Goal: Register for event/course: Register for event/course

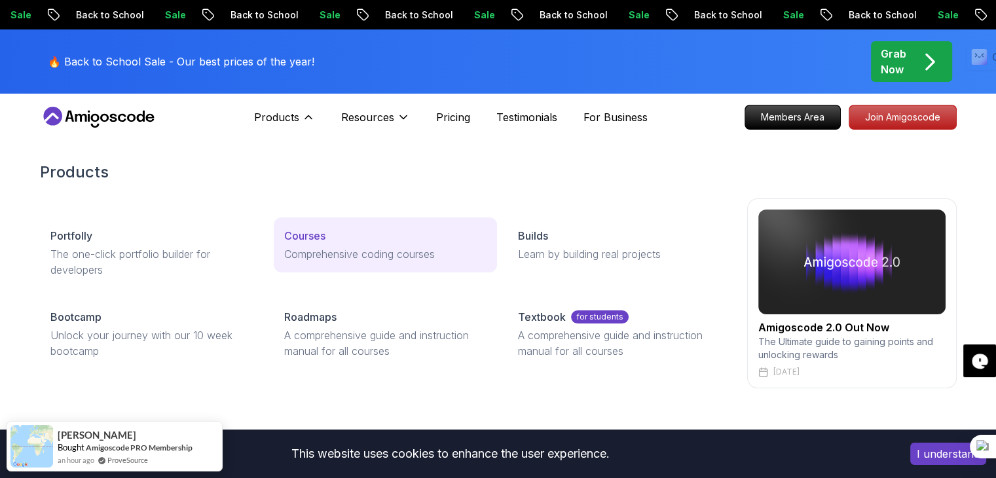
click at [340, 247] on p "Comprehensive coding courses" at bounding box center [385, 254] width 202 height 16
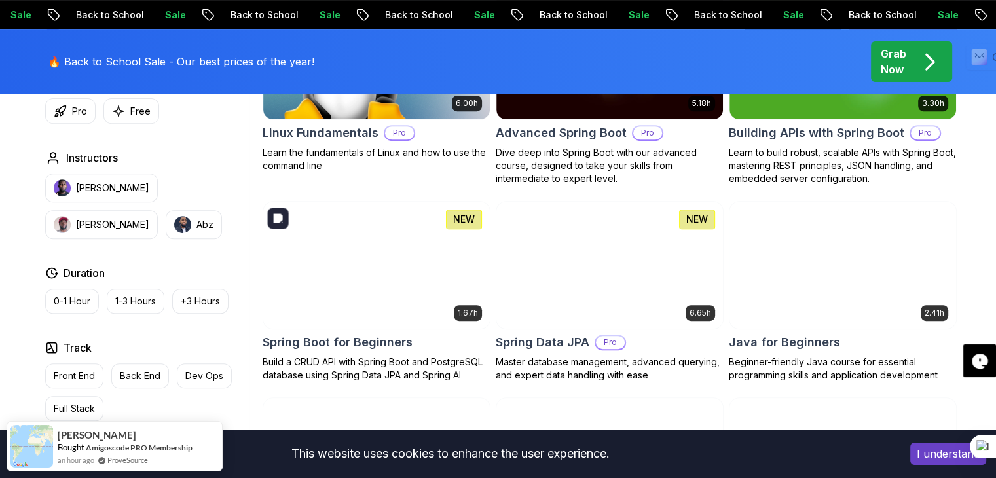
scroll to position [513, 0]
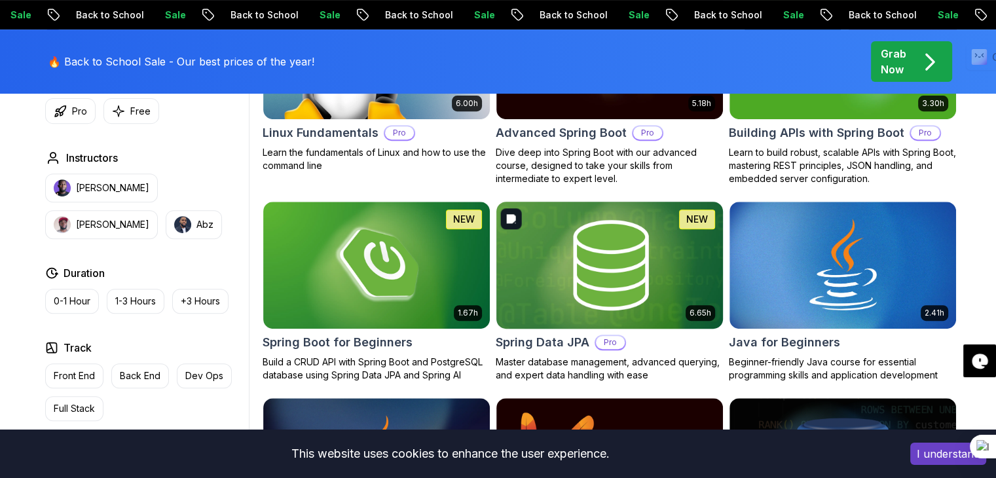
click at [532, 275] on img at bounding box center [609, 264] width 238 height 133
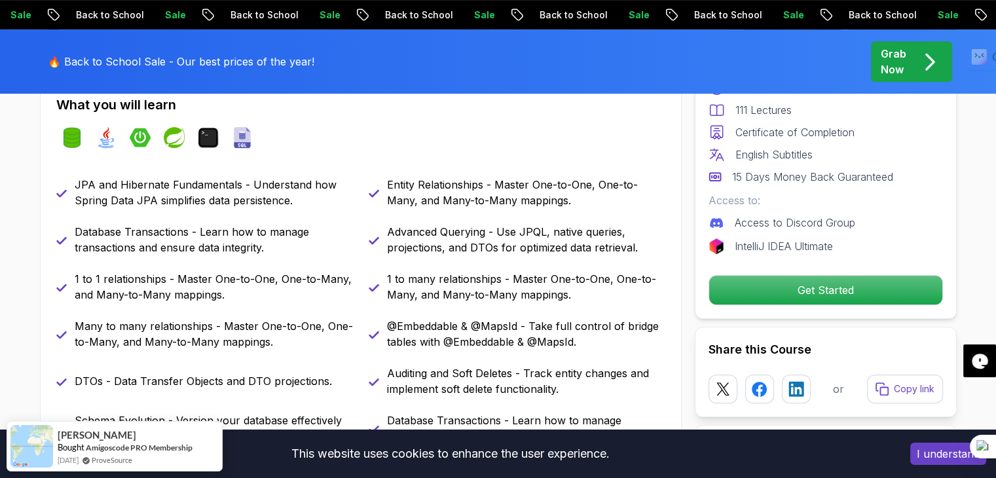
scroll to position [587, 0]
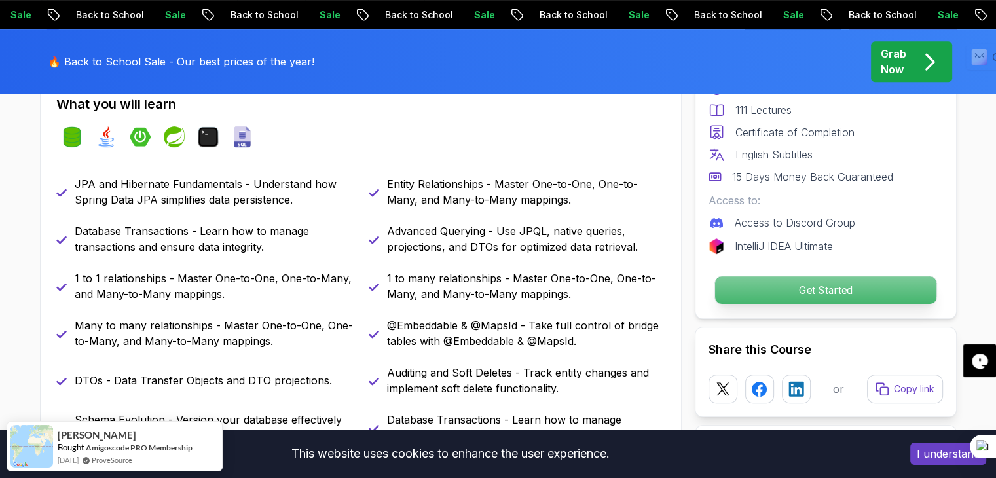
click at [782, 282] on p "Get Started" at bounding box center [824, 289] width 221 height 27
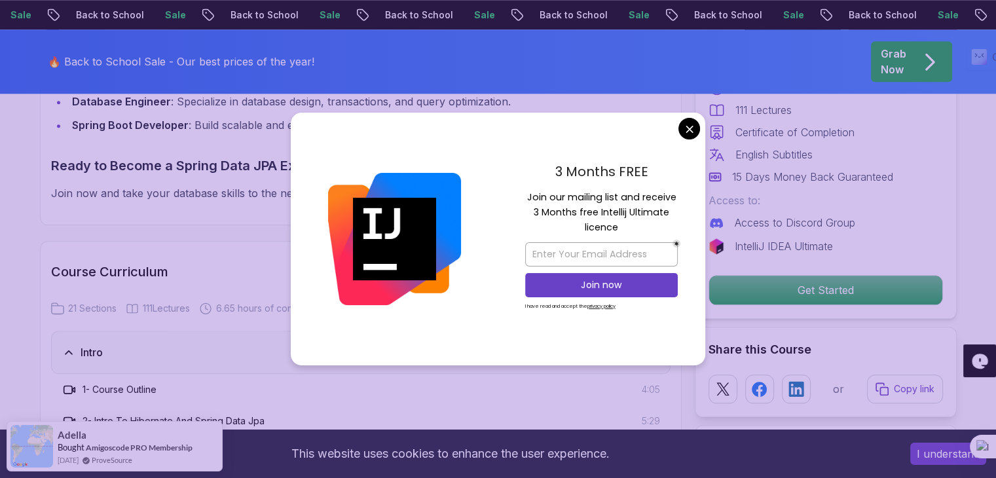
scroll to position [1490, 0]
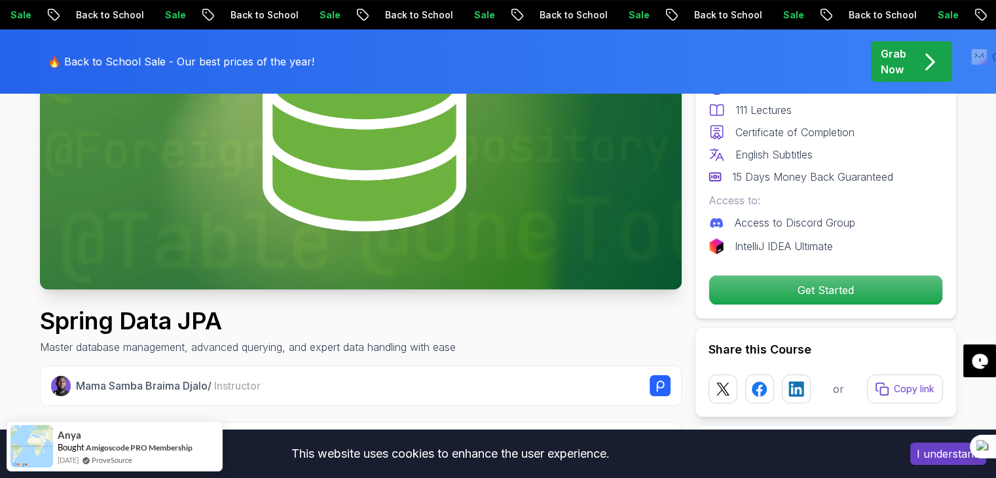
scroll to position [0, 0]
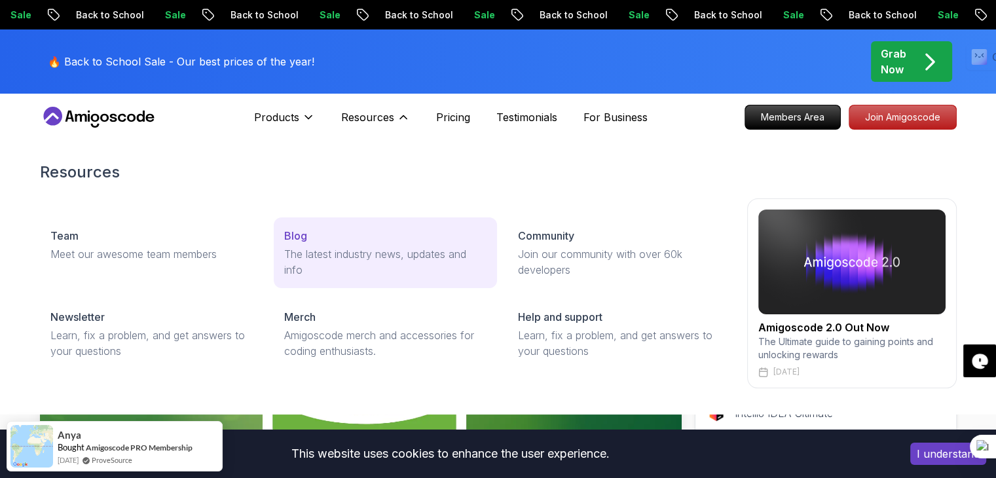
click at [335, 252] on p "The latest industry news, updates and info" at bounding box center [385, 261] width 202 height 31
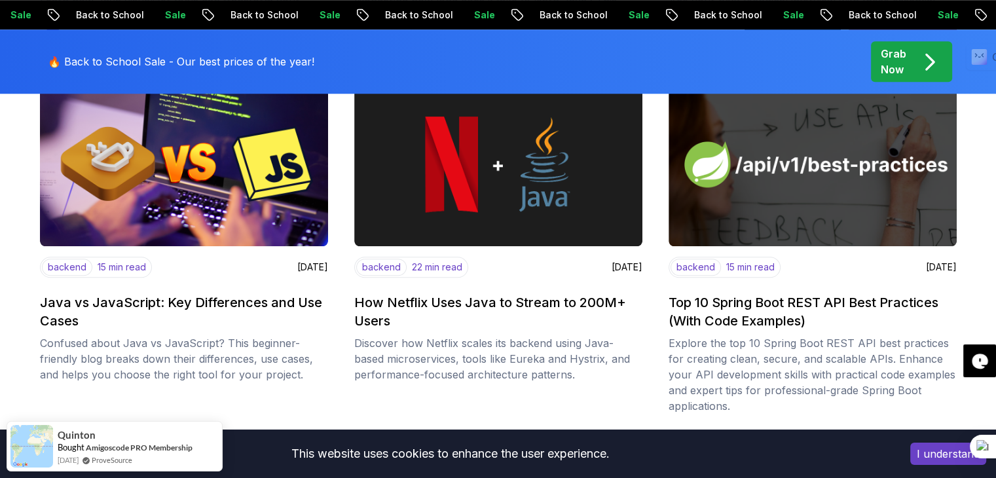
scroll to position [1267, 0]
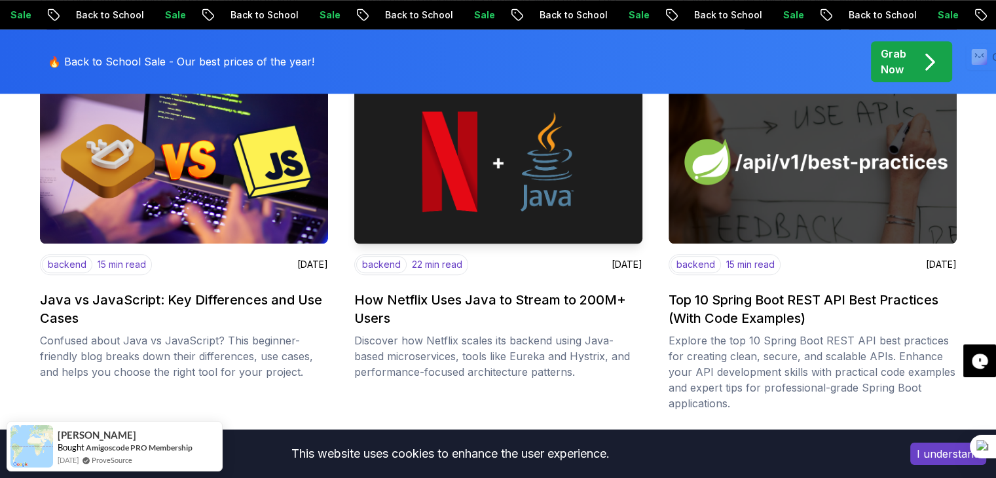
click at [553, 318] on h2 "How Netflix Uses Java to Stream to 200M+ Users" at bounding box center [498, 309] width 288 height 37
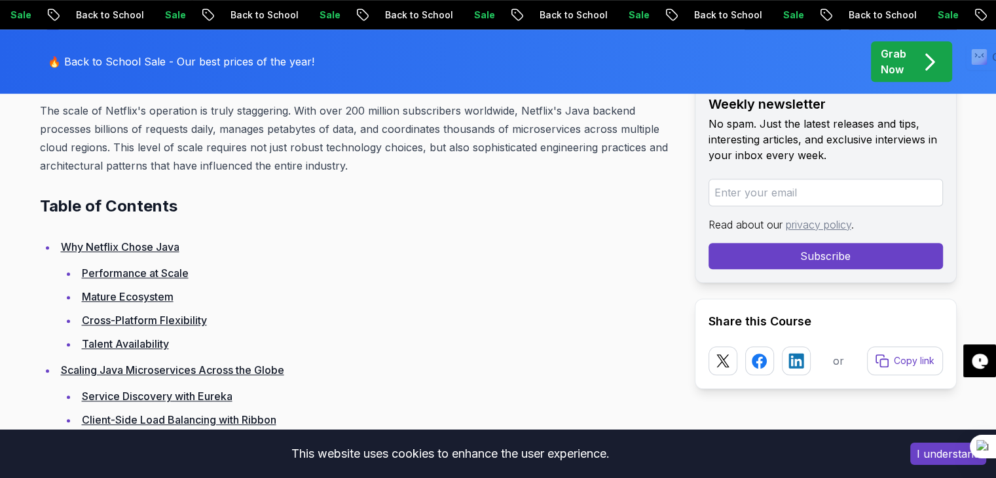
scroll to position [859, 0]
click at [117, 239] on link "Why Netflix Chose Java" at bounding box center [120, 245] width 119 height 13
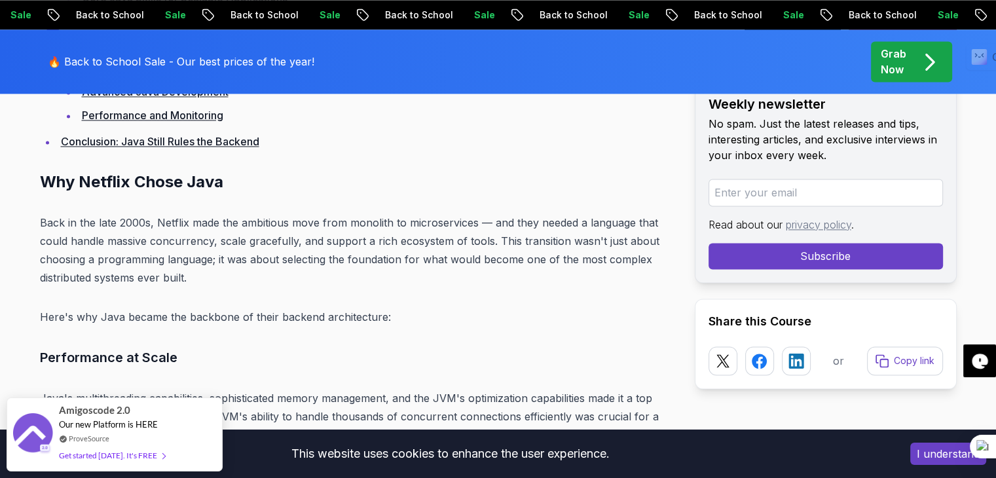
scroll to position [1921, 0]
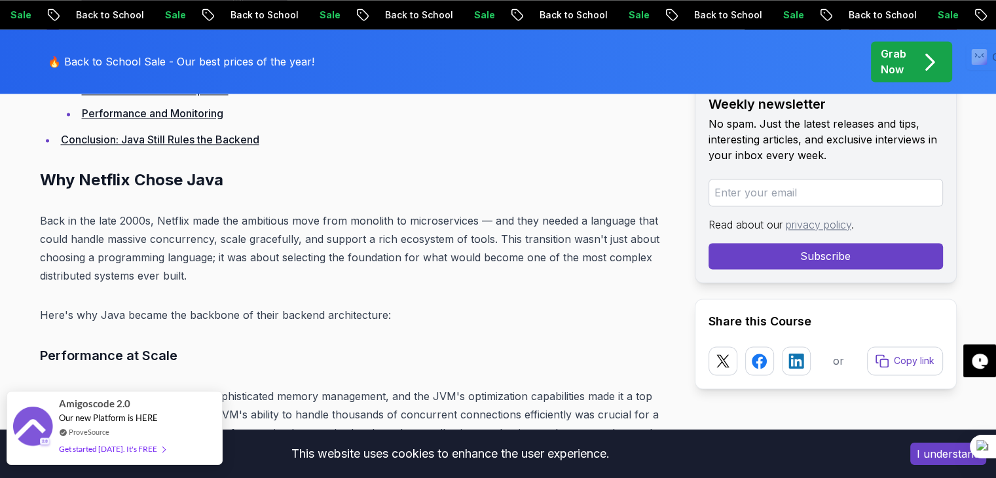
click at [139, 448] on div "Get started [DATE]. It's FREE" at bounding box center [112, 448] width 106 height 15
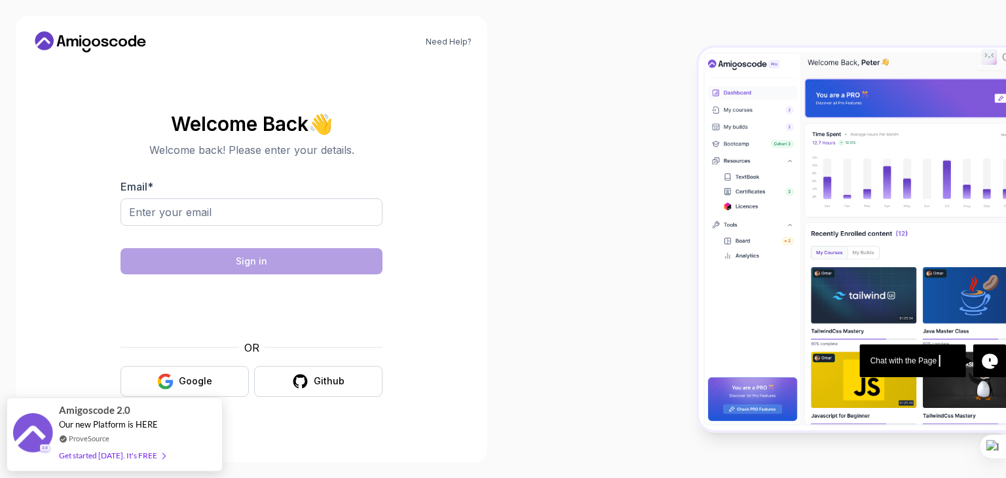
drag, startPoint x: 310, startPoint y: 213, endPoint x: 212, endPoint y: 236, distance: 101.0
click at [212, 236] on div at bounding box center [251, 235] width 262 height 12
click at [206, 389] on button "Google" at bounding box center [184, 381] width 128 height 31
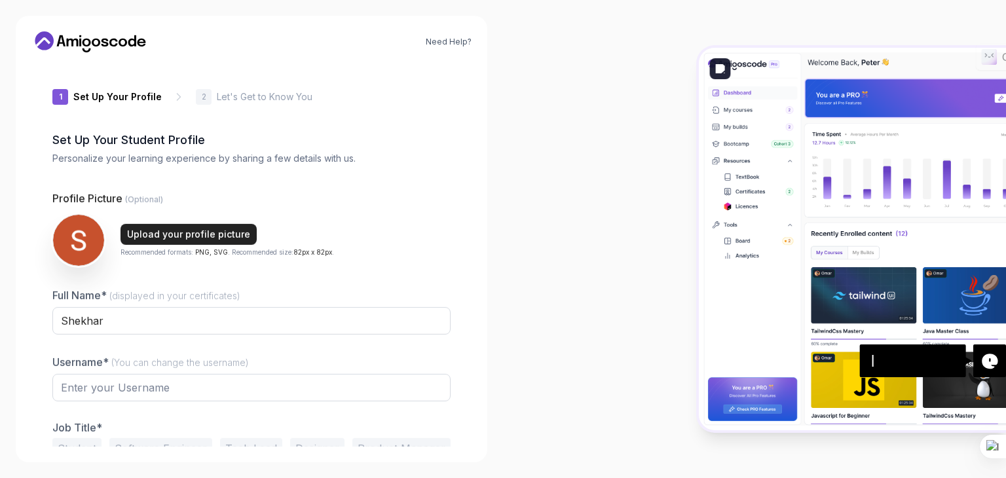
type input "vividbeetlea4d69"
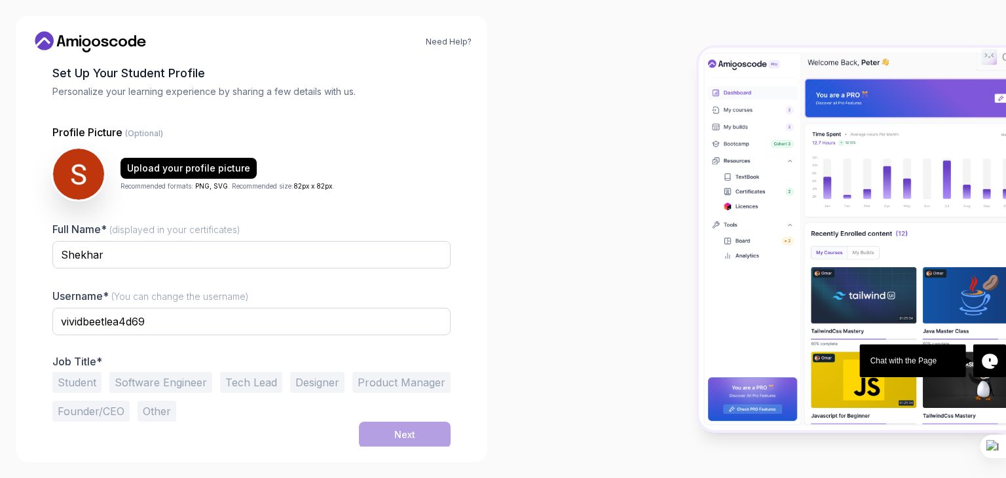
scroll to position [68, 0]
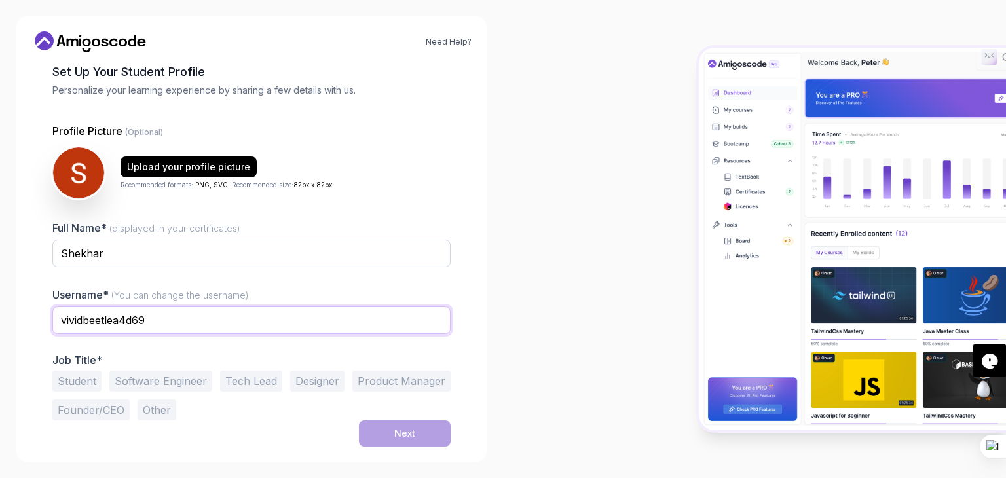
click at [207, 323] on input "vividbeetlea4d69" at bounding box center [251, 319] width 398 height 27
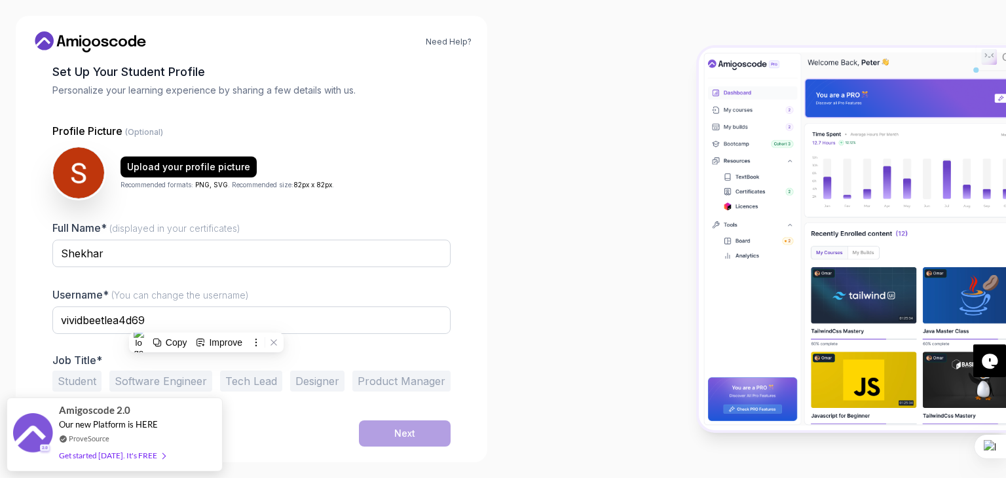
click at [75, 378] on button "Student" at bounding box center [76, 381] width 49 height 21
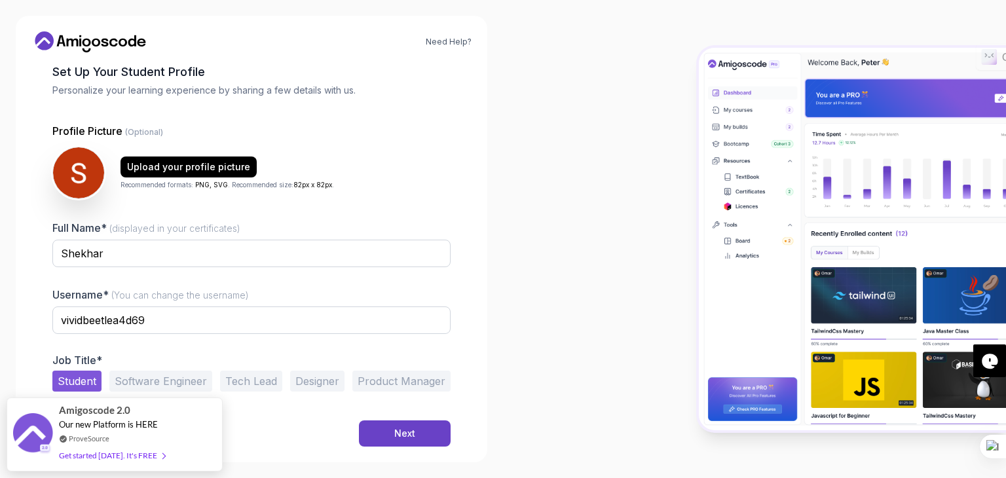
click at [272, 441] on div "Next" at bounding box center [251, 433] width 398 height 26
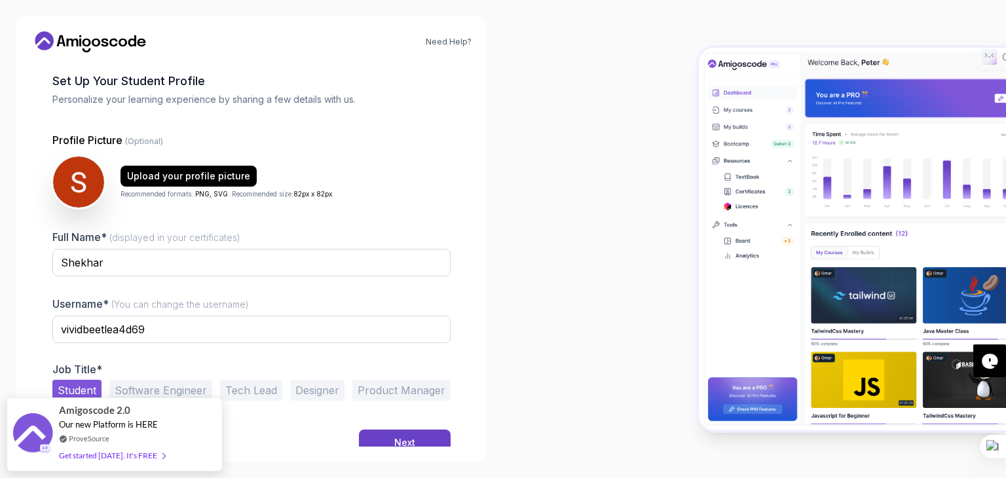
scroll to position [58, 0]
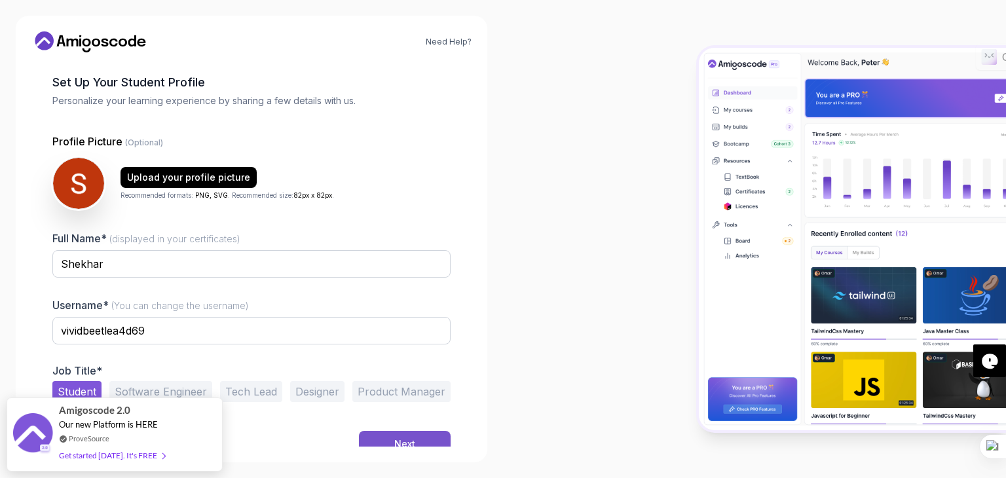
click at [411, 437] on div "Next" at bounding box center [404, 443] width 21 height 13
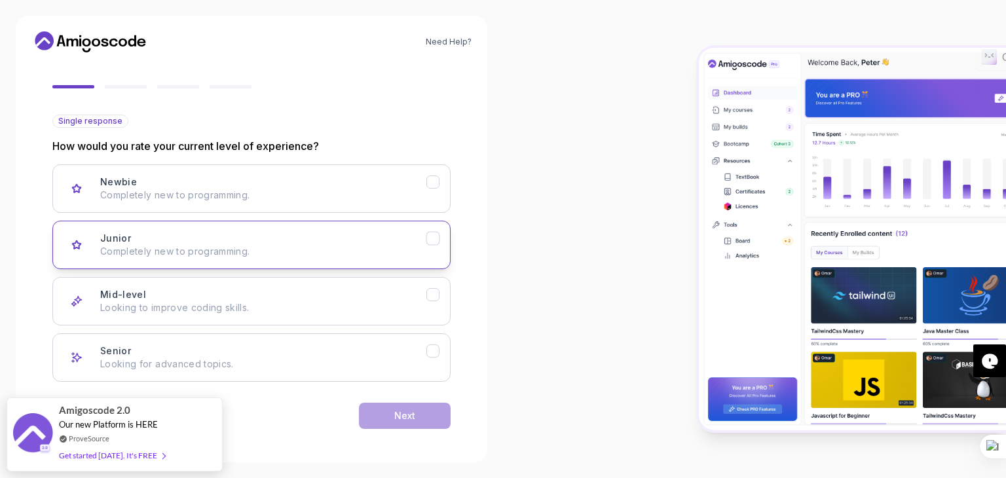
scroll to position [108, 0]
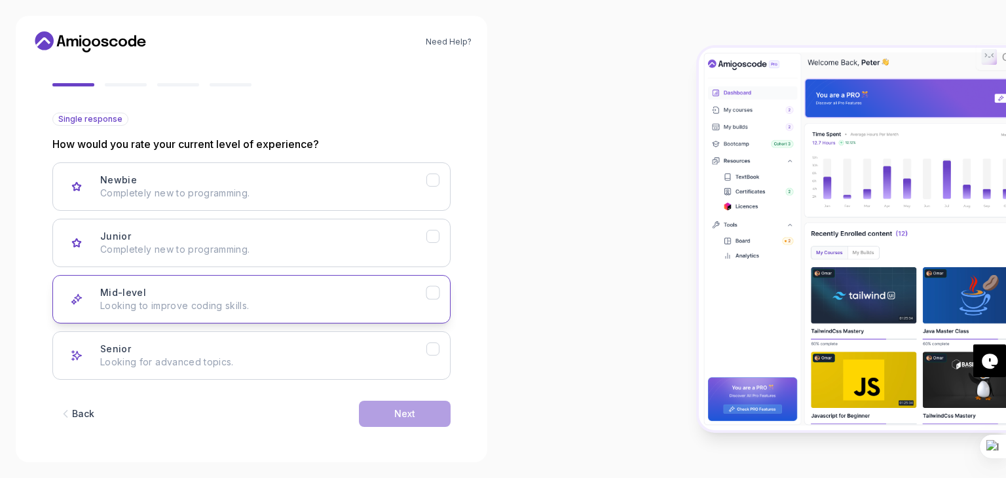
click at [346, 315] on button "Mid-level Looking to improve coding skills." at bounding box center [251, 299] width 398 height 48
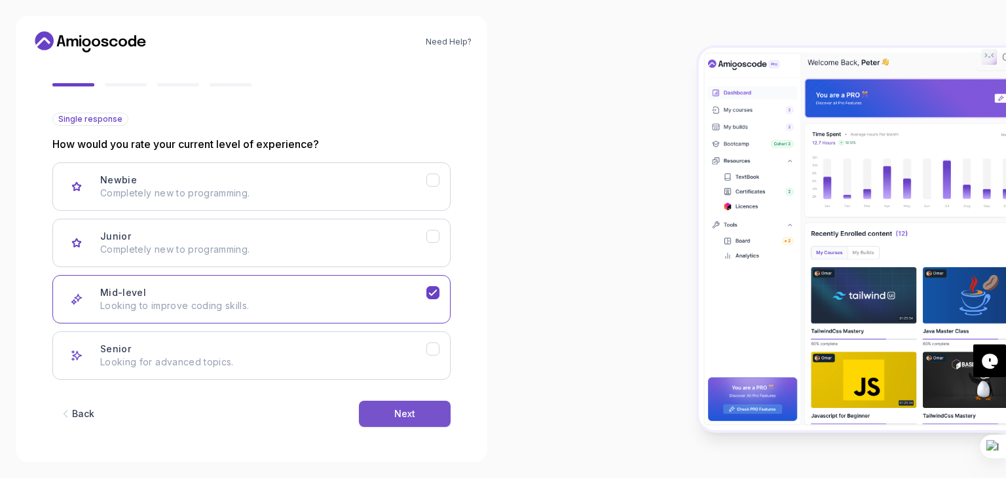
click at [376, 413] on button "Next" at bounding box center [405, 414] width 92 height 26
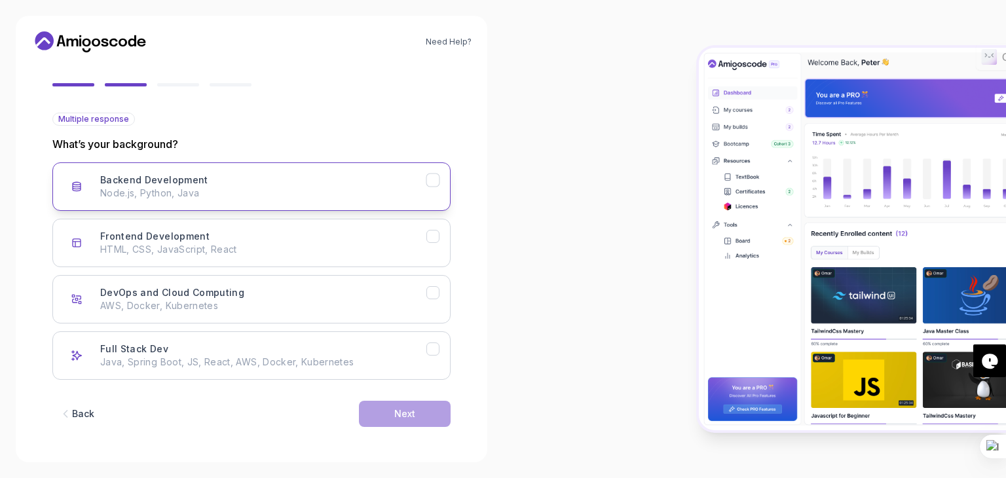
click at [308, 192] on p "Node.js, Python, Java" at bounding box center [263, 193] width 326 height 13
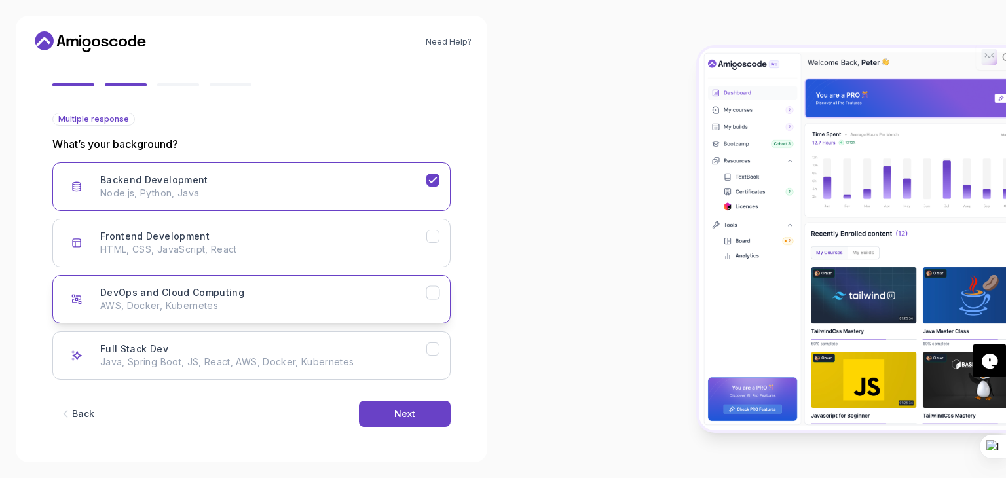
click at [305, 302] on p "AWS, Docker, Kubernetes" at bounding box center [263, 305] width 326 height 13
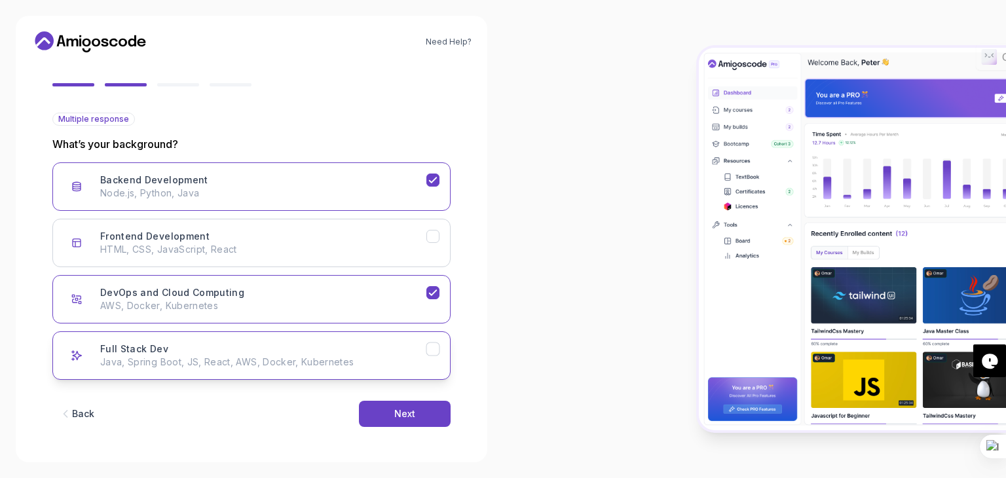
click at [306, 350] on div "Full Stack Dev Java, Spring Boot, JS, React, AWS, Docker, Kubernetes" at bounding box center [263, 355] width 326 height 26
click at [387, 403] on button "Next" at bounding box center [405, 414] width 92 height 26
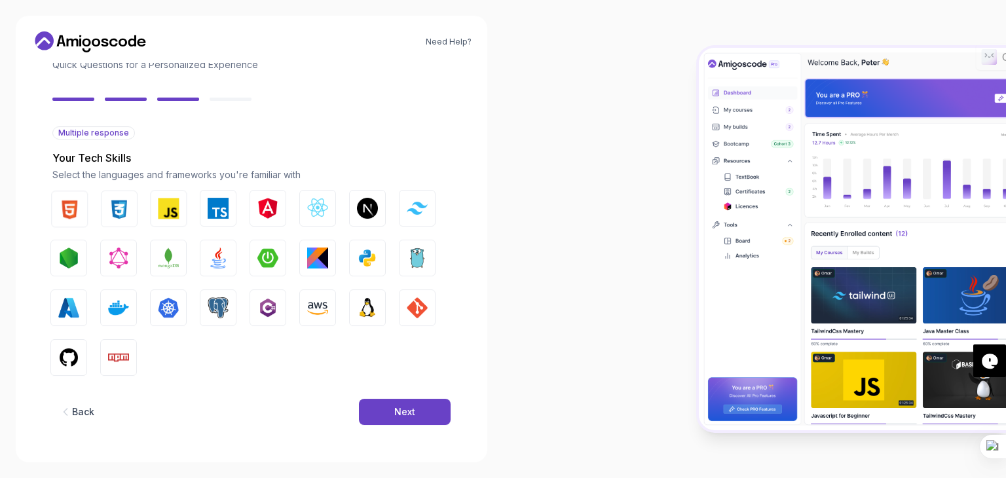
scroll to position [94, 0]
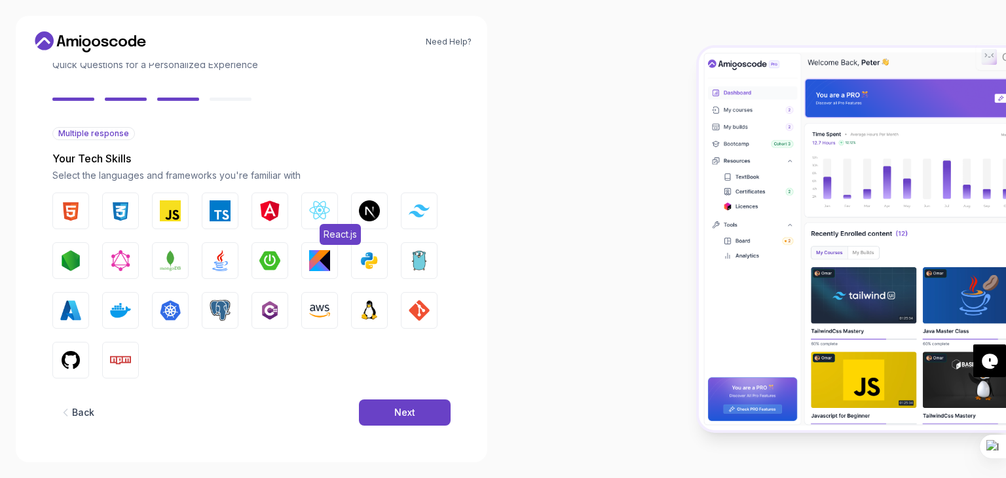
click at [312, 218] on img "button" at bounding box center [319, 210] width 21 height 21
click at [363, 218] on img "button" at bounding box center [369, 210] width 21 height 21
click at [215, 266] on img "button" at bounding box center [220, 260] width 21 height 21
click at [330, 323] on button "AWS" at bounding box center [319, 310] width 37 height 37
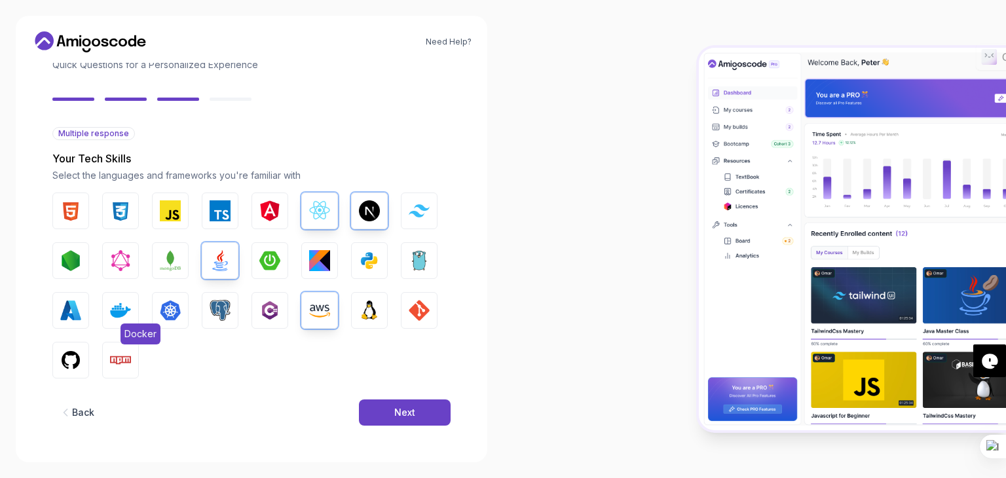
click at [107, 313] on button "Docker" at bounding box center [120, 310] width 37 height 37
click at [166, 306] on img "button" at bounding box center [170, 310] width 21 height 21
click at [75, 310] on img "button" at bounding box center [70, 310] width 21 height 21
click at [267, 263] on img "button" at bounding box center [269, 260] width 21 height 21
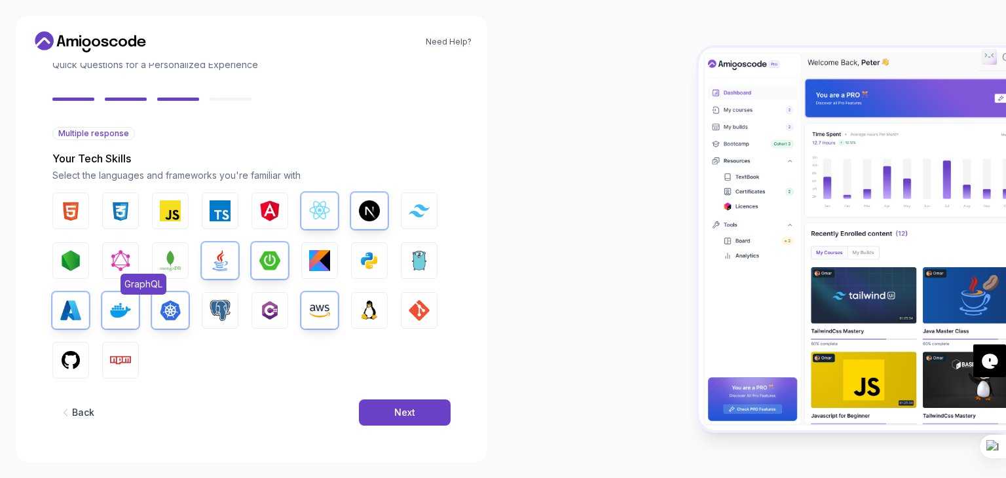
click at [112, 265] on img "button" at bounding box center [120, 260] width 21 height 21
click at [373, 262] on img "button" at bounding box center [369, 260] width 21 height 21
click at [422, 318] on img "button" at bounding box center [419, 310] width 21 height 21
click at [110, 361] on img "button" at bounding box center [120, 360] width 21 height 21
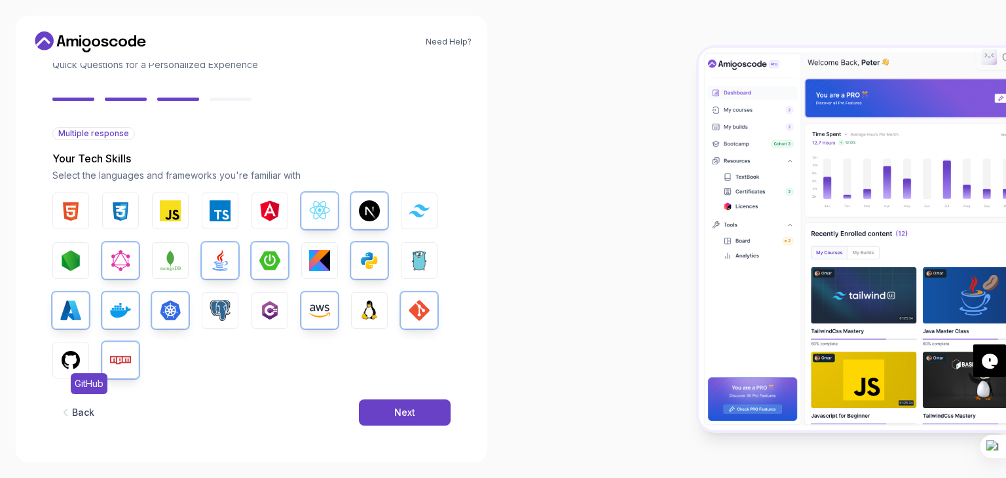
click at [73, 361] on img "button" at bounding box center [70, 360] width 21 height 21
click at [177, 215] on img "button" at bounding box center [170, 210] width 21 height 21
click at [405, 413] on div "Next" at bounding box center [404, 412] width 21 height 13
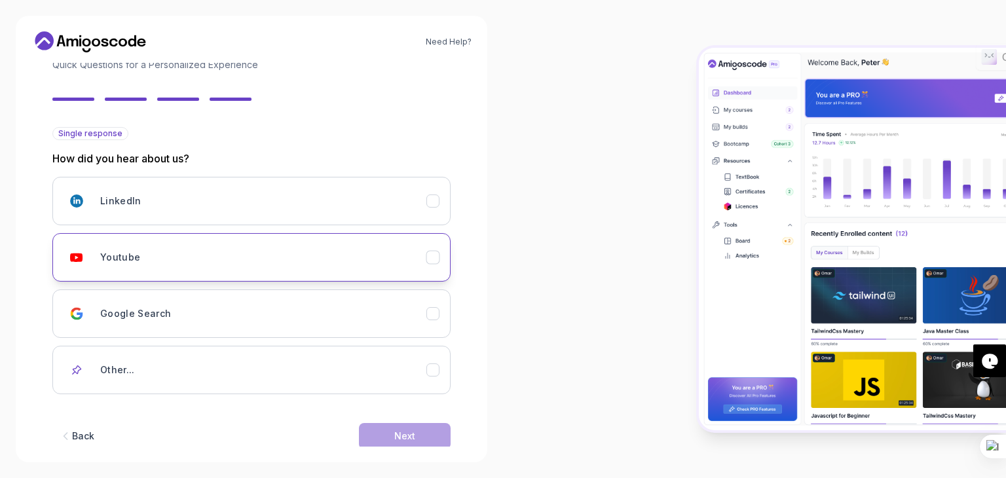
scroll to position [116, 0]
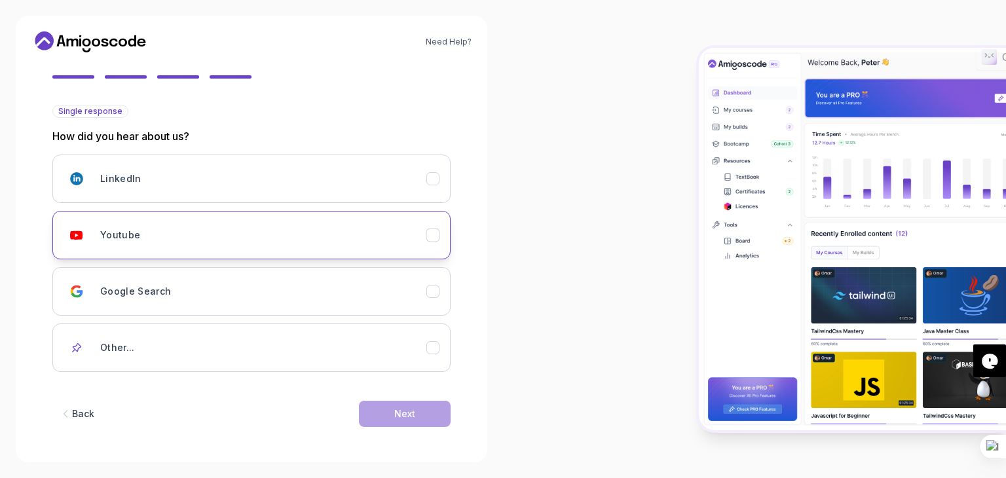
click at [248, 227] on div "Youtube" at bounding box center [263, 235] width 326 height 26
click at [391, 410] on button "Next" at bounding box center [405, 414] width 92 height 26
click at [408, 410] on div "Next" at bounding box center [404, 413] width 21 height 13
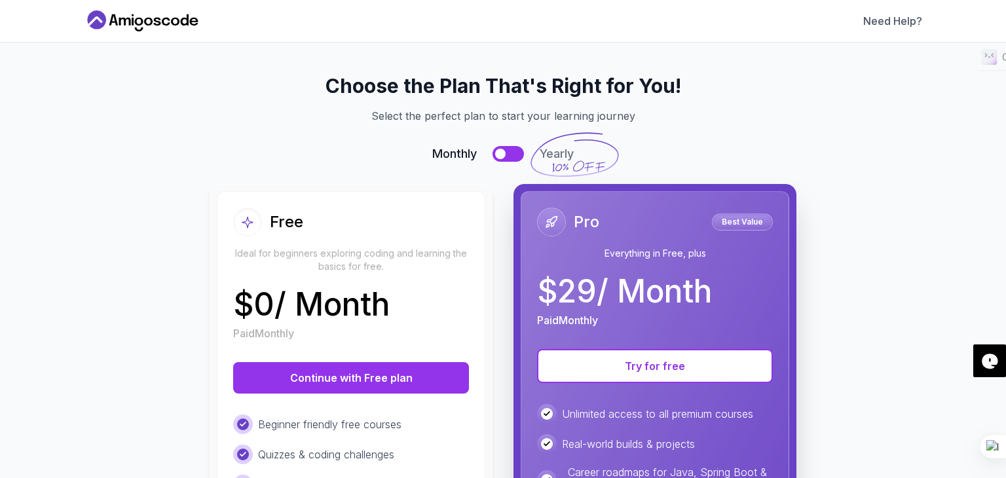
scroll to position [0, 0]
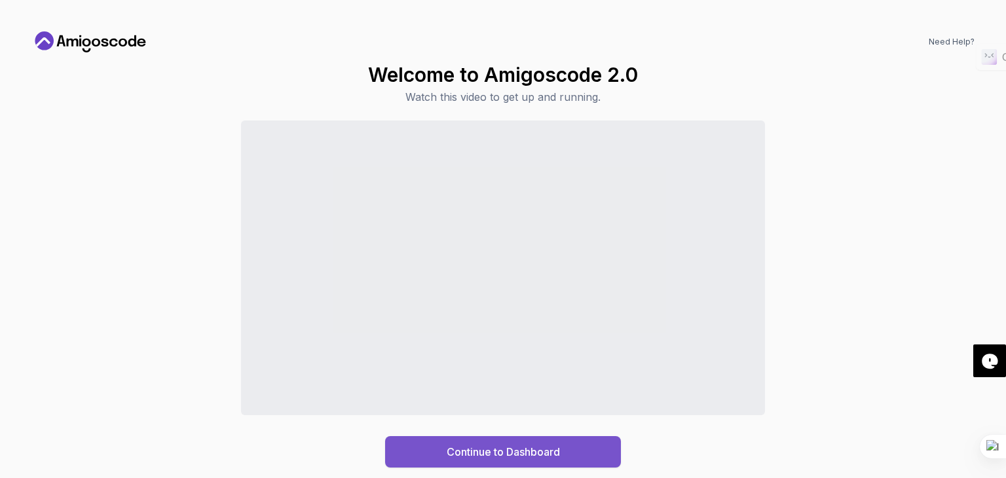
click at [505, 438] on button "Continue to Dashboard" at bounding box center [503, 451] width 236 height 31
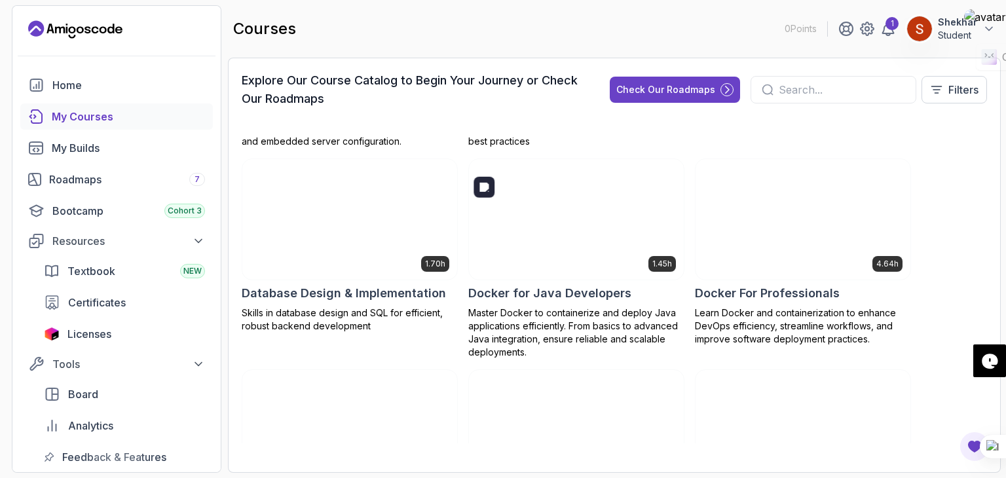
scroll to position [372, 0]
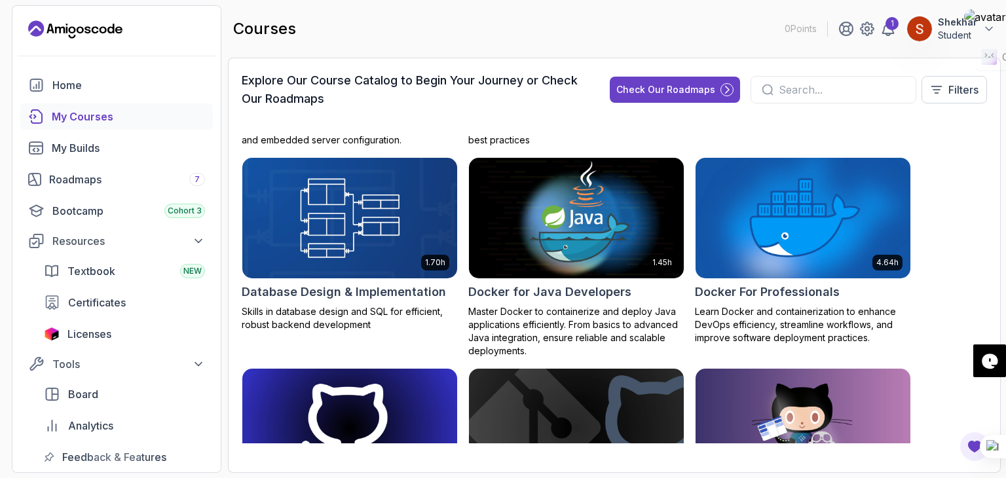
click at [576, 307] on p "Master Docker to containerize and deploy Java applications efficiently. From ba…" at bounding box center [576, 331] width 216 height 52
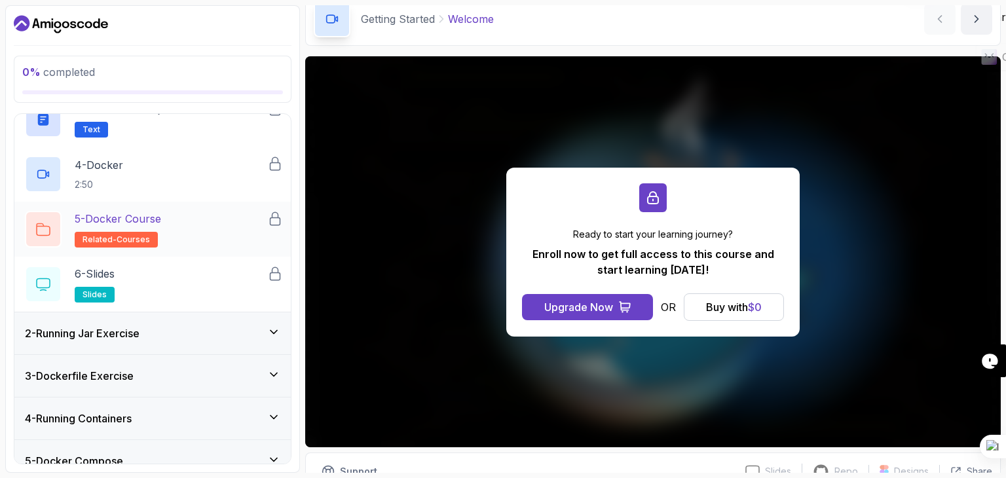
scroll to position [175, 0]
click at [192, 339] on div "2 - Running Jar Exercise" at bounding box center [152, 333] width 255 height 16
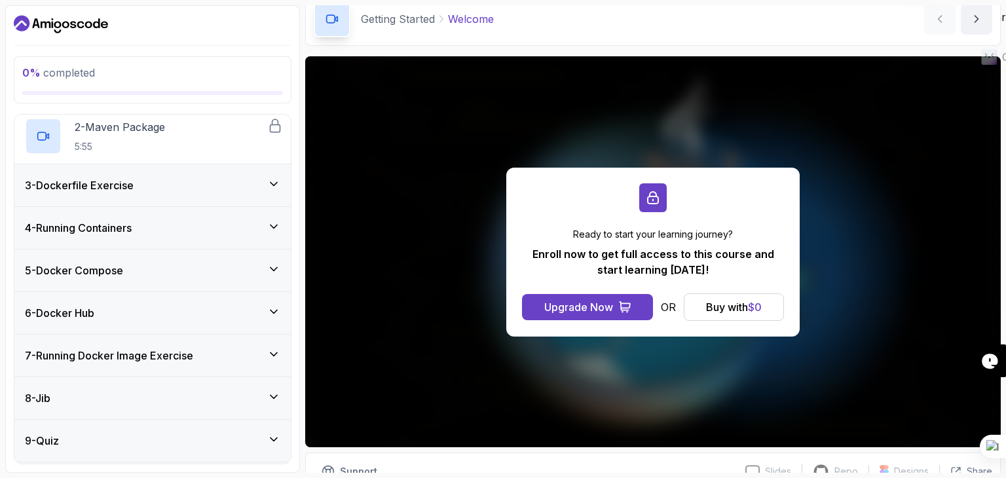
scroll to position [0, 0]
